Goal: Task Accomplishment & Management: Manage account settings

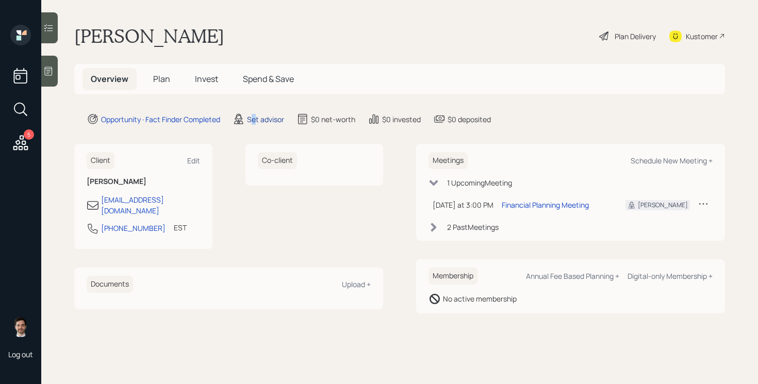
click at [255, 119] on div "Set advisor" at bounding box center [265, 119] width 37 height 11
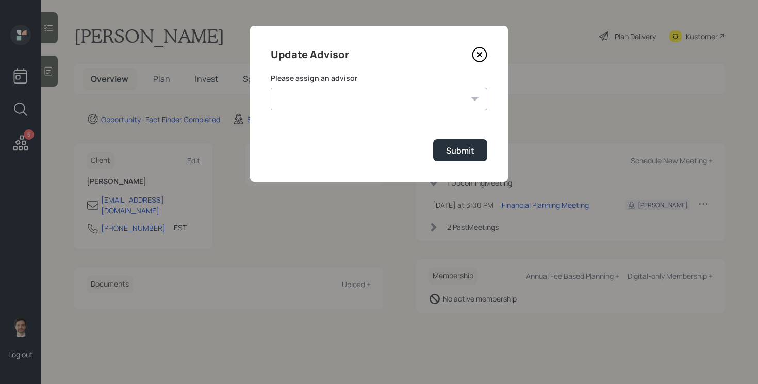
click at [348, 104] on select "[PERSON_NAME] [PERSON_NAME] [PERSON_NAME] [PERSON_NAME] End [PERSON_NAME] [PERS…" at bounding box center [379, 99] width 217 height 23
select select "ef6b64e1-8f62-4a74-b865-a7df4b35b836"
click at [271, 88] on select "[PERSON_NAME] [PERSON_NAME] [PERSON_NAME] [PERSON_NAME] End [PERSON_NAME] [PERS…" at bounding box center [379, 99] width 217 height 23
click at [452, 147] on div "Submit" at bounding box center [460, 150] width 28 height 11
